Goal: Task Accomplishment & Management: Complete application form

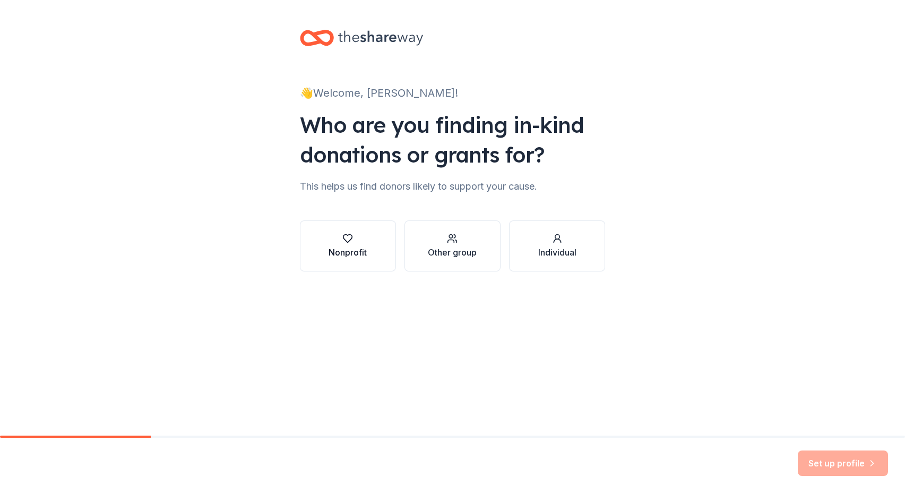
click at [347, 240] on icon "button" at bounding box center [347, 238] width 11 height 11
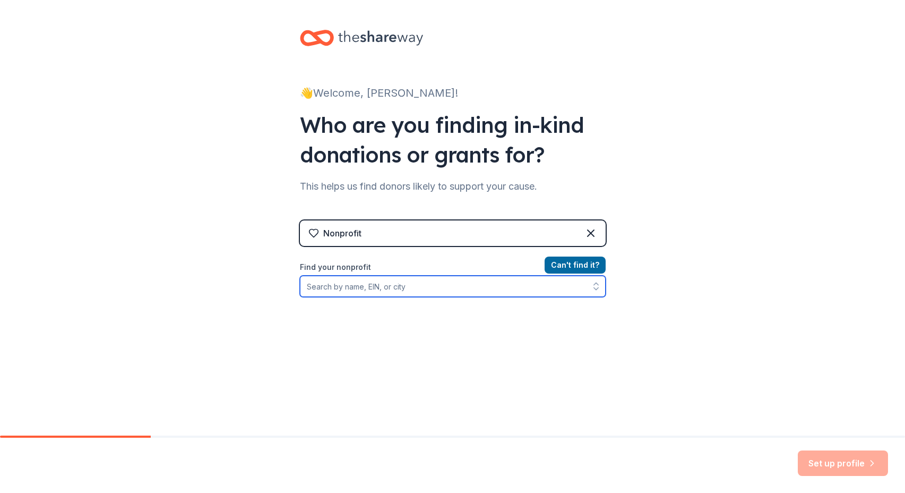
click at [454, 286] on input "Find your nonprofit" at bounding box center [453, 285] width 306 height 21
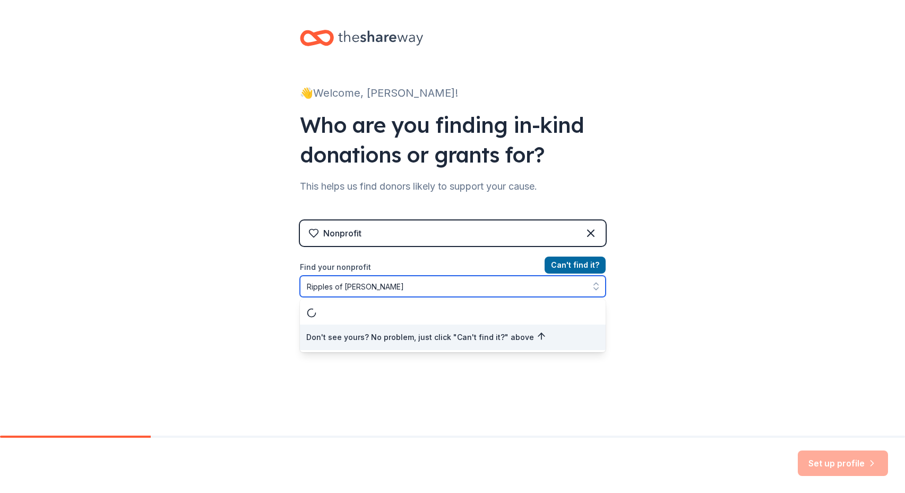
type input "Ripples of Change"
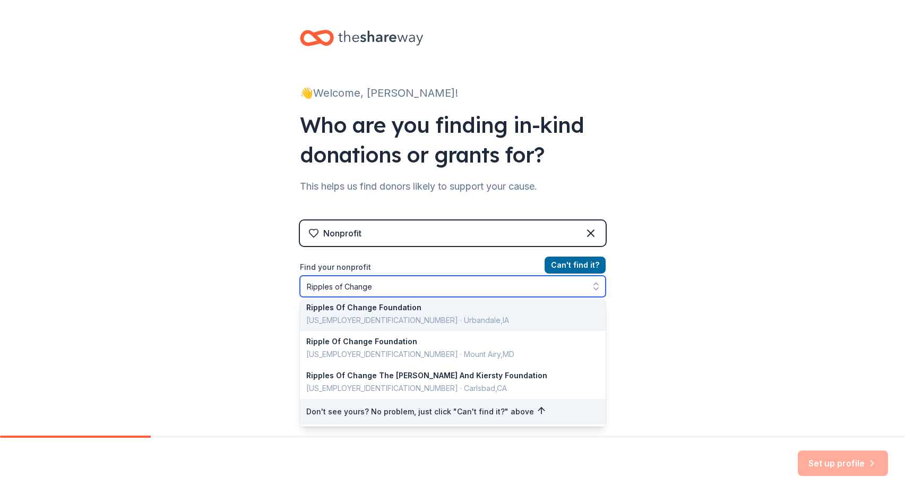
scroll to position [72, 0]
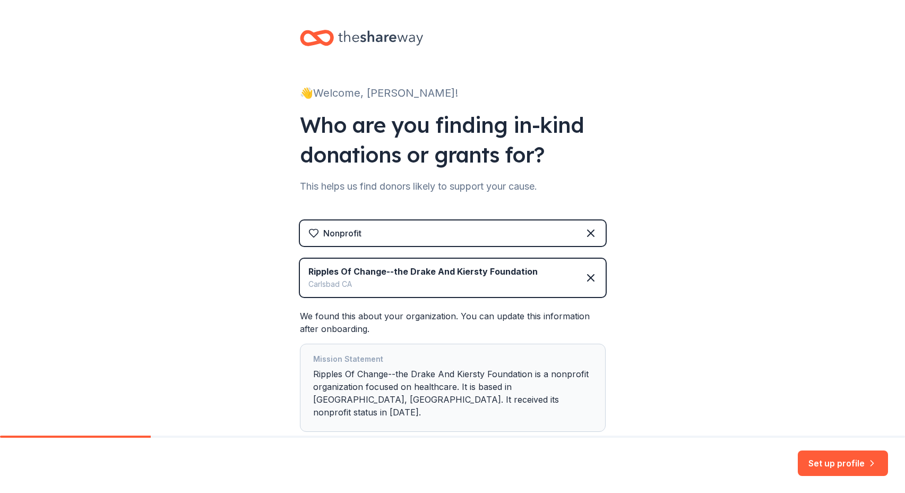
click at [455, 387] on div "Mission Statement Ripples Of Change--the Drake And Kiersty Foundation is a nonp…" at bounding box center [452, 387] width 279 height 70
drag, startPoint x: 453, startPoint y: 385, endPoint x: 410, endPoint y: 388, distance: 42.6
click at [410, 388] on div "Mission Statement Ripples Of Change--the Drake And Kiersty Foundation is a nonp…" at bounding box center [452, 387] width 279 height 70
click at [593, 397] on div "Mission Statement Ripples Of Change--the Drake And Kiersty Foundation is a nonp…" at bounding box center [453, 387] width 306 height 88
click at [856, 459] on button "Set up profile" at bounding box center [843, 462] width 90 height 25
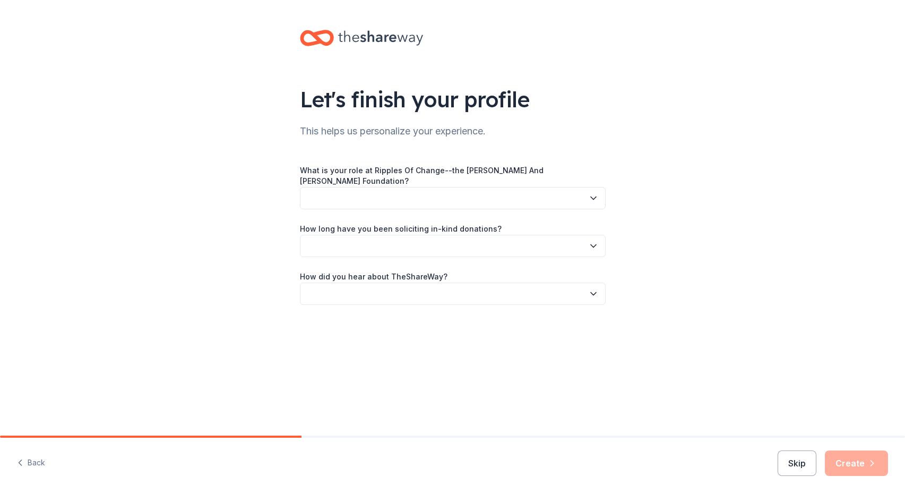
click at [387, 191] on button "button" at bounding box center [453, 198] width 306 height 22
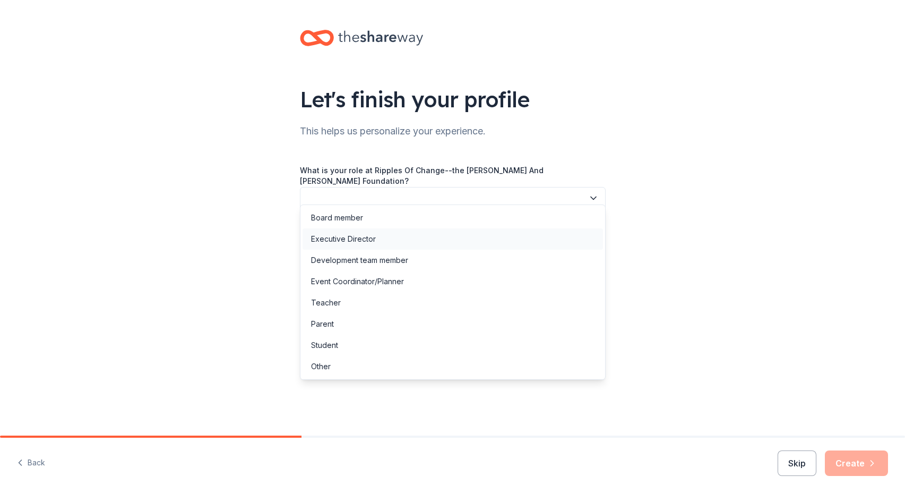
click at [336, 237] on div "Executive Director" at bounding box center [343, 238] width 65 height 13
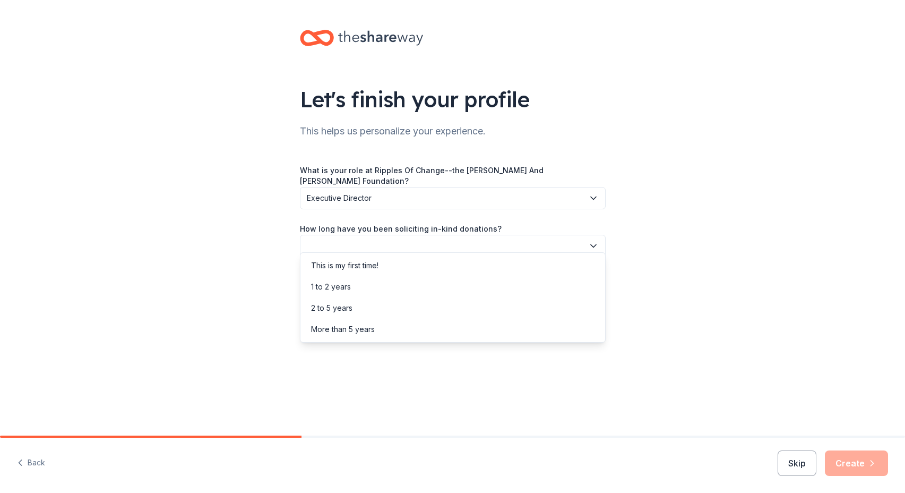
click at [592, 240] on icon "button" at bounding box center [593, 245] width 11 height 11
click at [639, 214] on div "Let's finish your profile This helps us personalize your experience. What is yo…" at bounding box center [452, 178] width 905 height 356
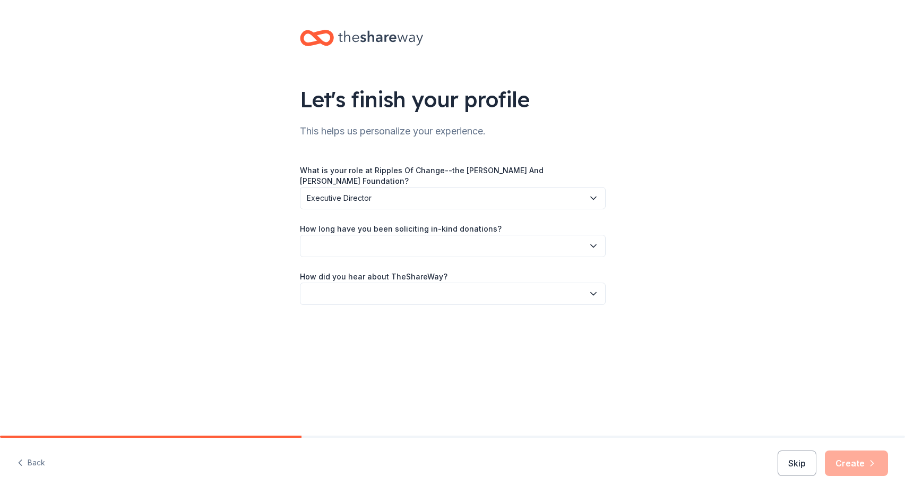
click at [593, 288] on icon "button" at bounding box center [593, 293] width 11 height 11
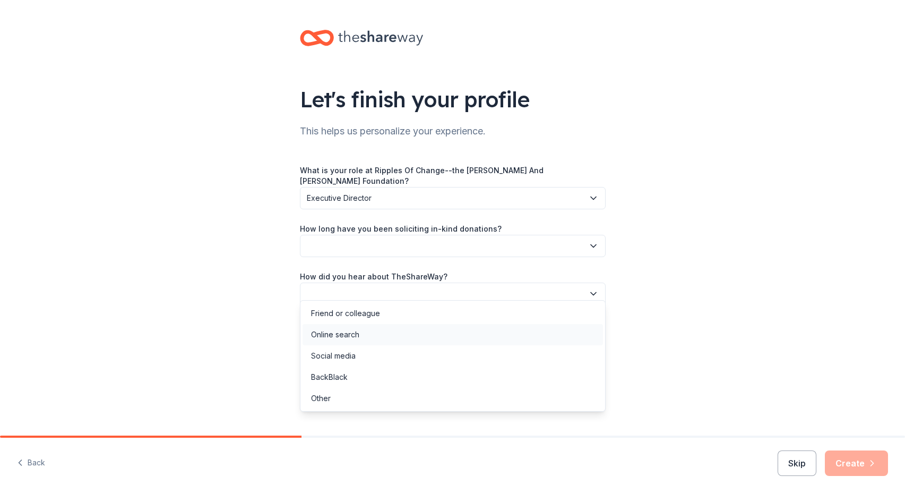
click at [456, 342] on div "Online search" at bounding box center [453, 334] width 300 height 21
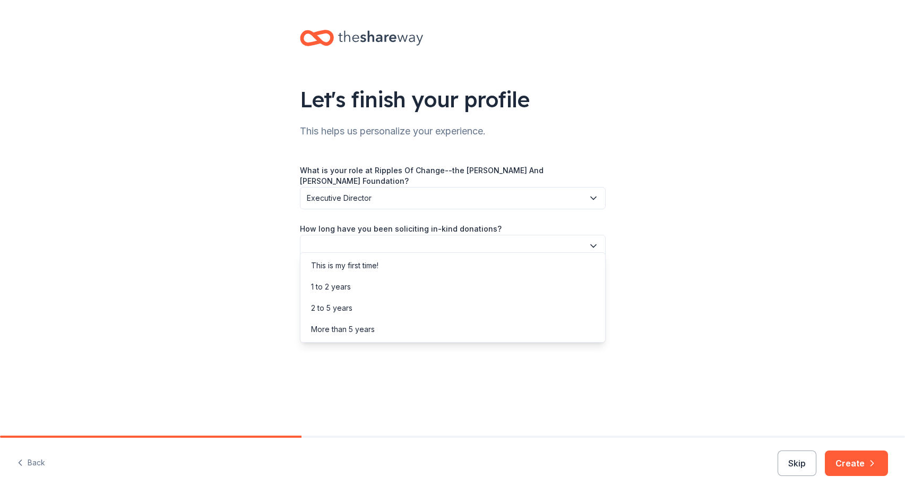
click at [401, 236] on button "button" at bounding box center [453, 246] width 306 height 22
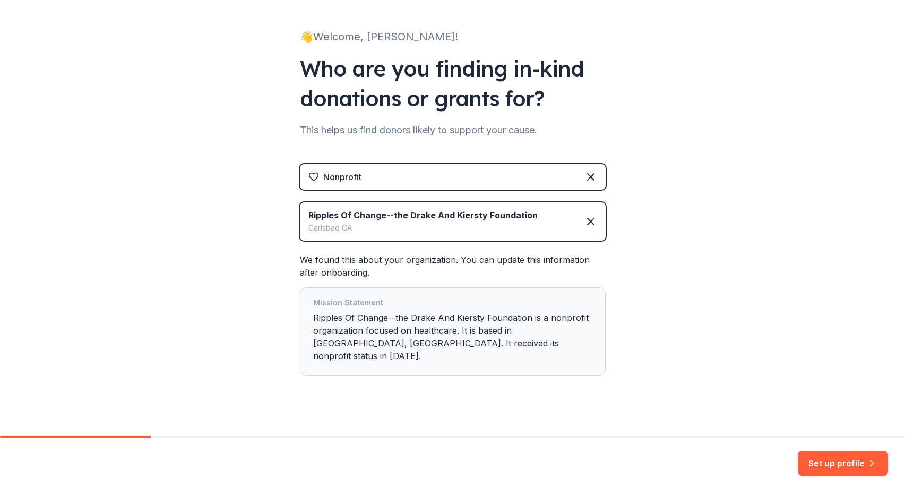
scroll to position [56, 0]
click at [822, 461] on button "Set up profile" at bounding box center [843, 462] width 90 height 25
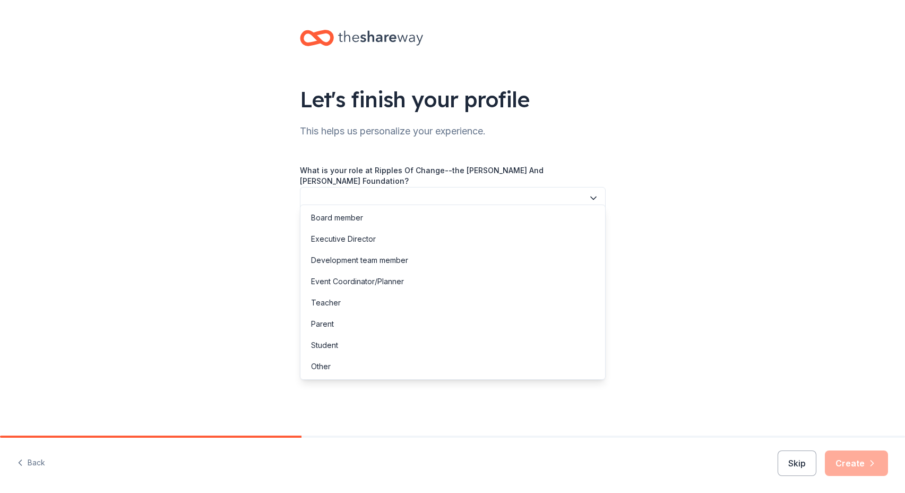
click at [588, 193] on icon "button" at bounding box center [593, 198] width 11 height 11
click at [531, 240] on div "Executive Director" at bounding box center [453, 238] width 300 height 21
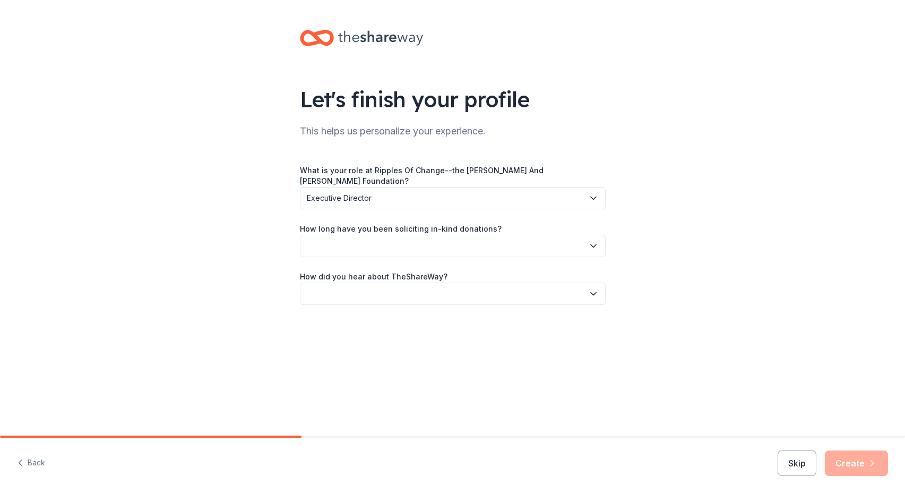
click at [488, 235] on button "button" at bounding box center [453, 246] width 306 height 22
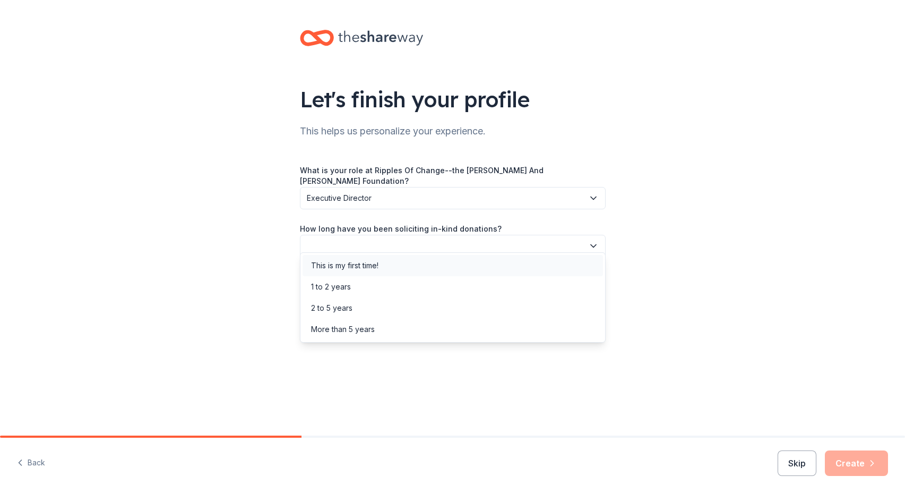
click at [485, 260] on div "This is my first time!" at bounding box center [453, 265] width 300 height 21
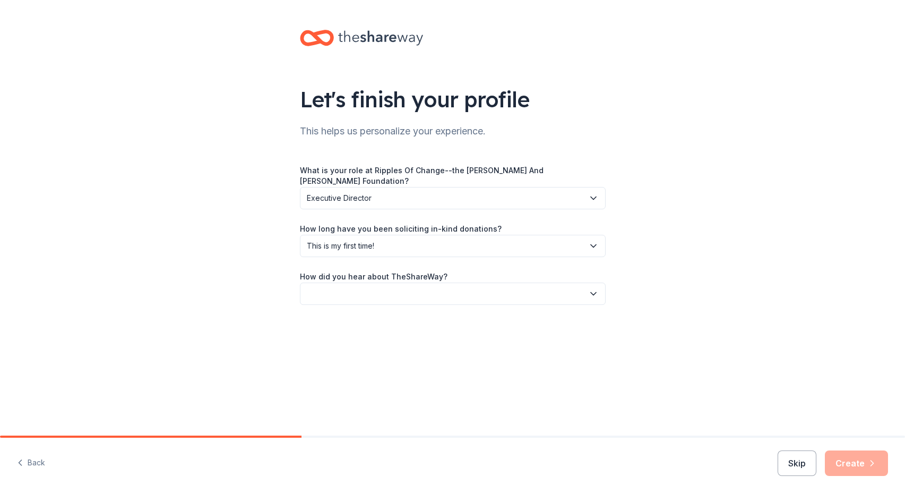
click at [479, 282] on button "button" at bounding box center [453, 293] width 306 height 22
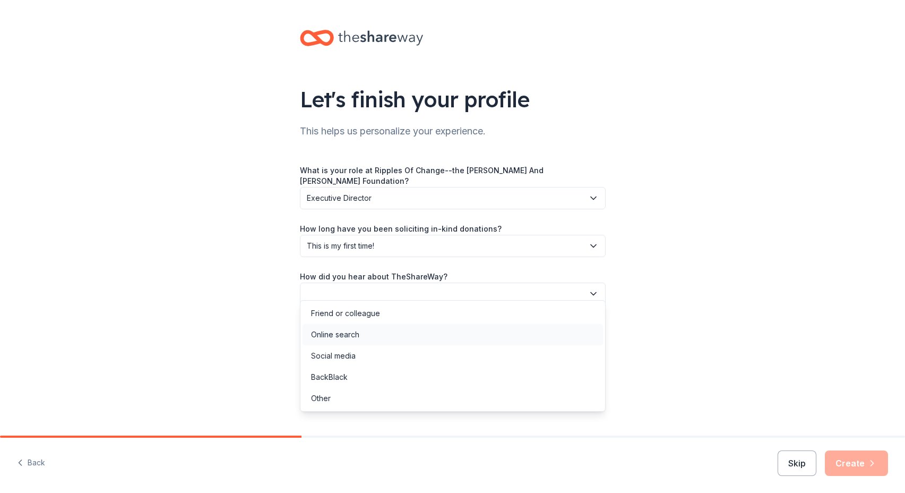
click at [448, 331] on div "Online search" at bounding box center [453, 334] width 300 height 21
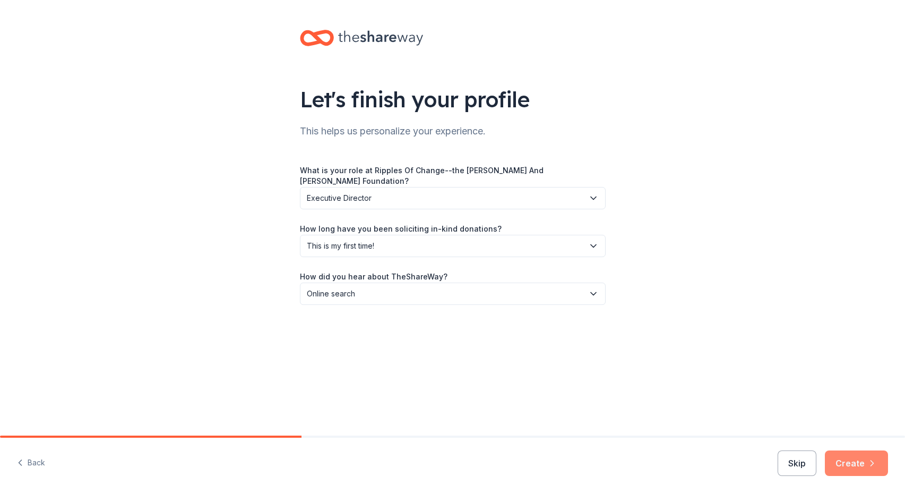
click at [842, 463] on button "Create" at bounding box center [856, 462] width 63 height 25
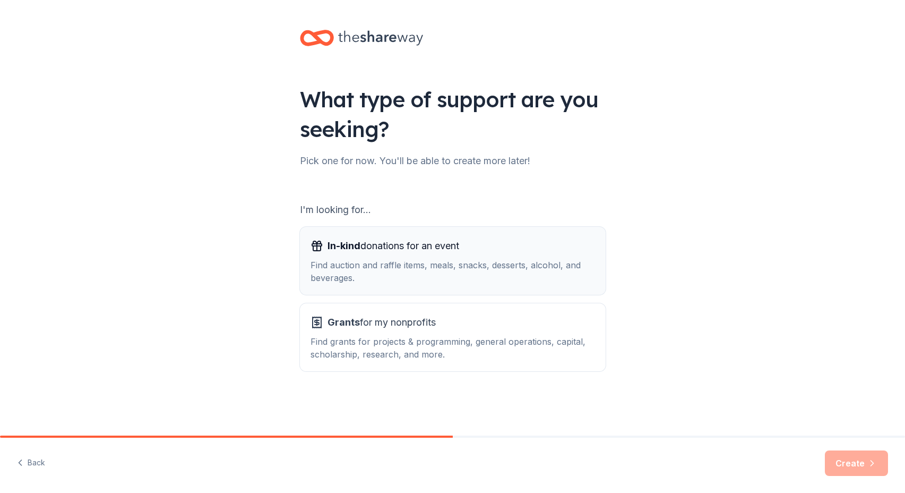
click at [389, 277] on div "Find auction and raffle items, meals, snacks, desserts, alcohol, and beverages." at bounding box center [453, 271] width 285 height 25
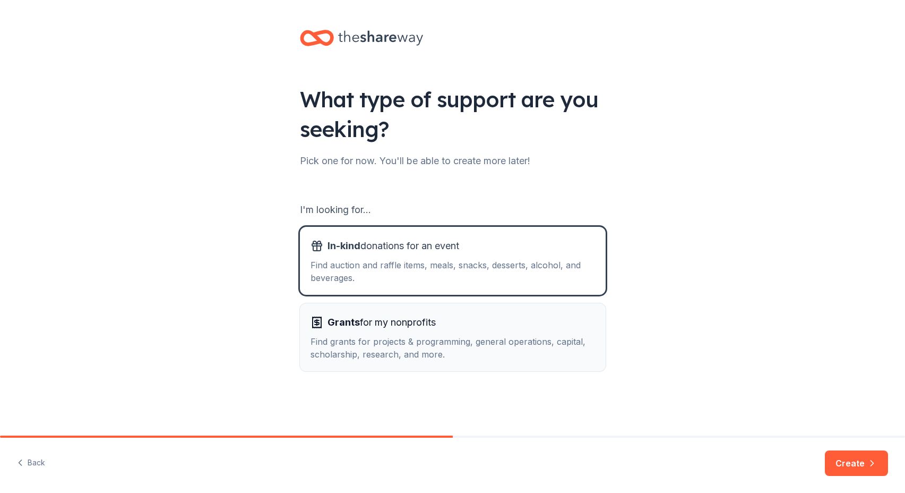
click at [398, 334] on div "Grants for my nonprofits Find grants for projects & programming, general operat…" at bounding box center [453, 337] width 285 height 47
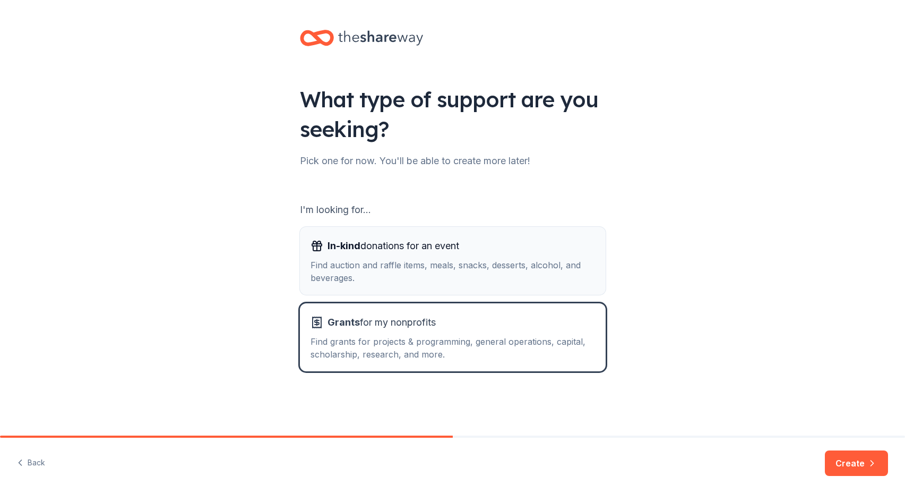
click at [369, 284] on button "In-kind donations for an event Find auction and raffle items, meals, snacks, de…" at bounding box center [453, 261] width 306 height 68
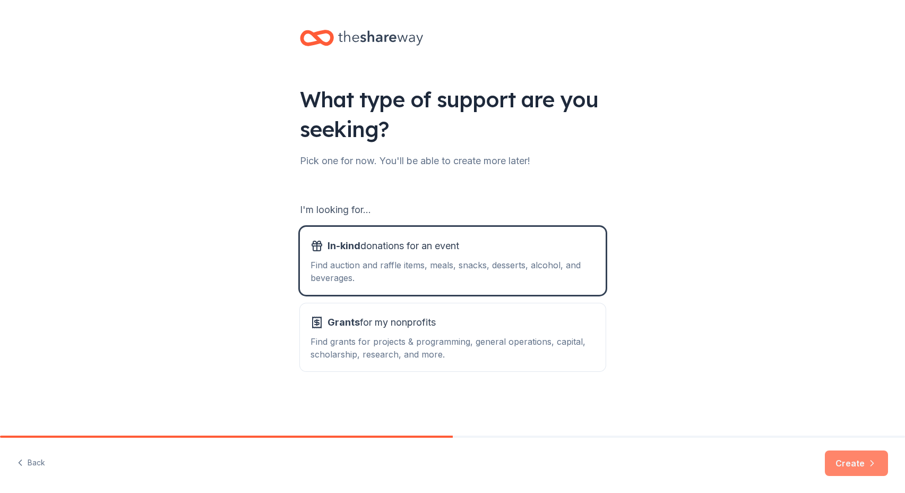
click at [858, 463] on button "Create" at bounding box center [856, 462] width 63 height 25
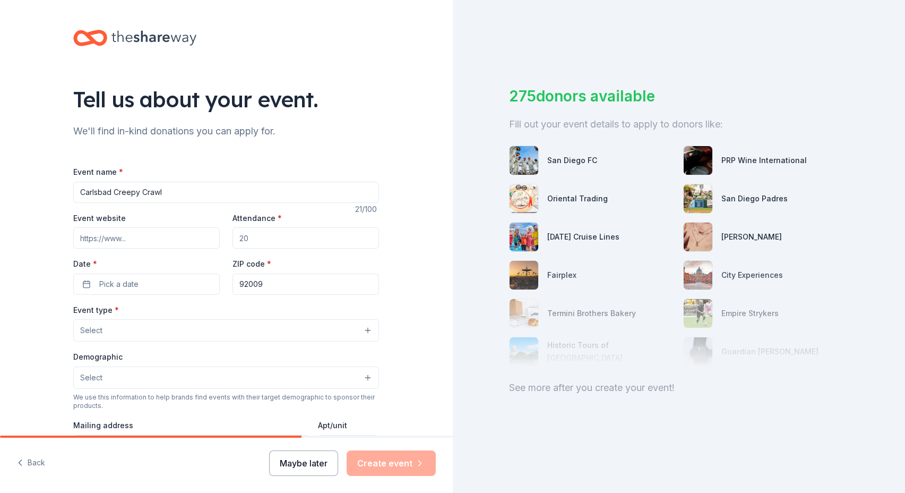
type input "Carlsbad Creepy Crawl"
click at [312, 459] on button "Maybe later" at bounding box center [303, 462] width 69 height 25
